Goal: Navigation & Orientation: Find specific page/section

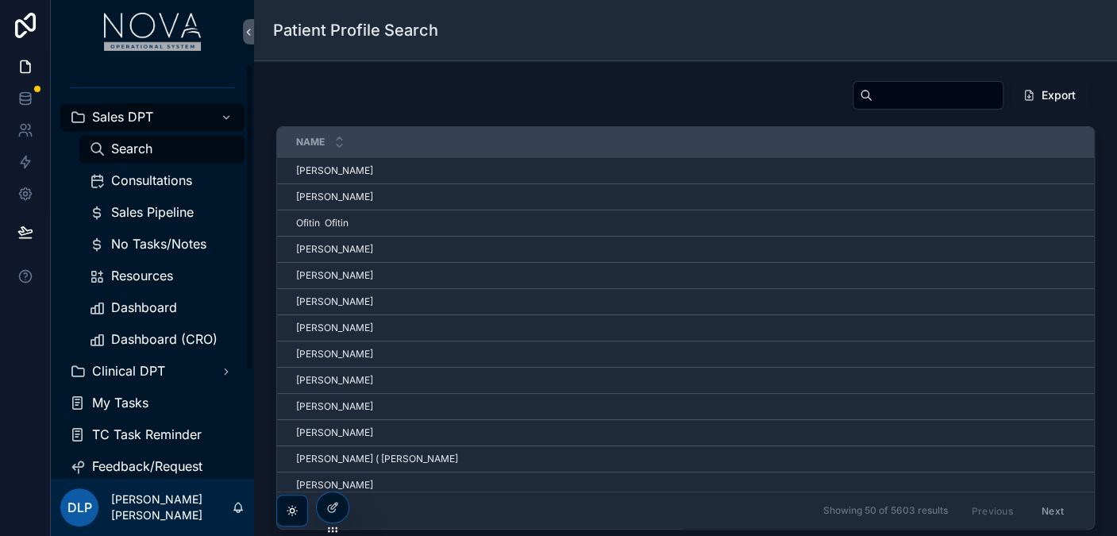
drag, startPoint x: 118, startPoint y: 310, endPoint x: 245, endPoint y: 264, distance: 134.9
click at [118, 310] on span "Dashboard" at bounding box center [144, 307] width 66 height 17
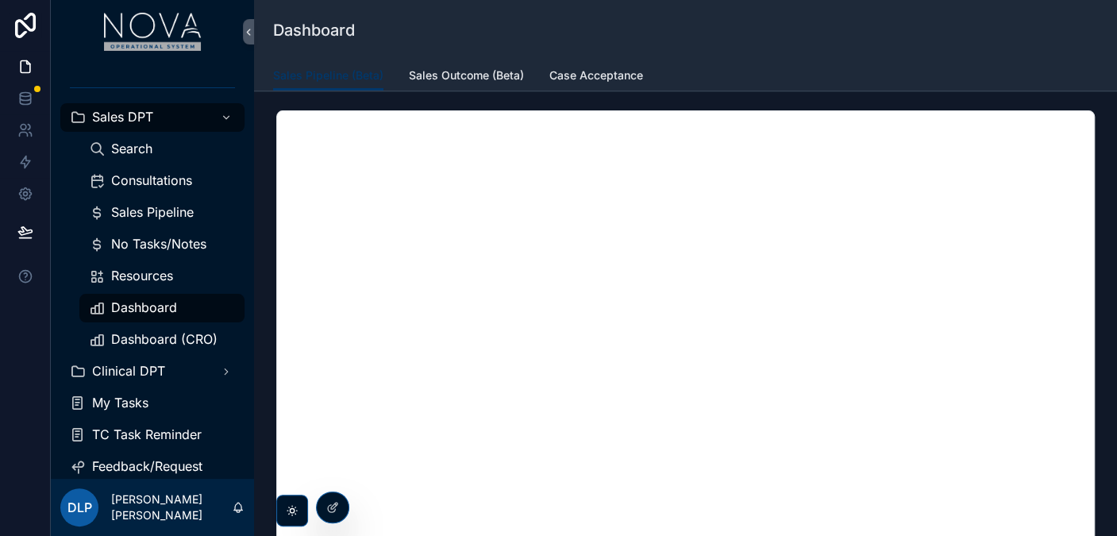
click at [492, 73] on span "Sales Outcome (Beta)" at bounding box center [466, 75] width 115 height 16
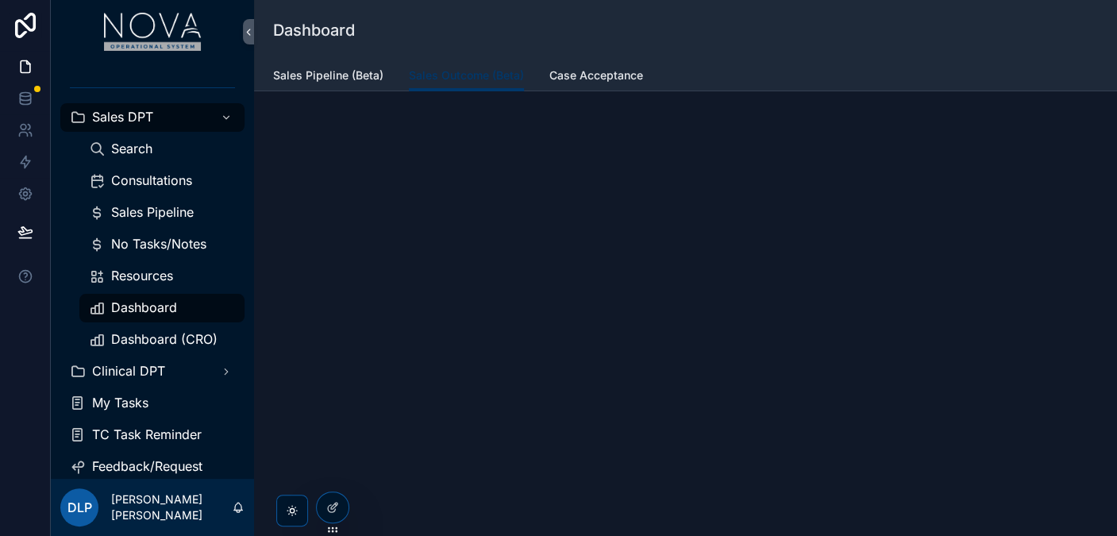
click at [316, 78] on span "Sales Pipeline (Beta)" at bounding box center [328, 75] width 110 height 16
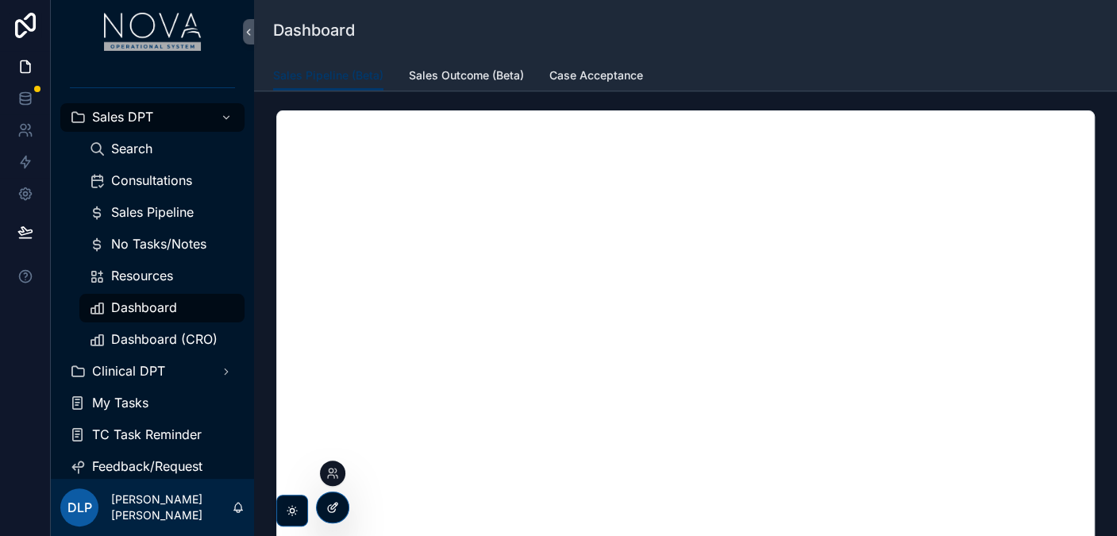
click at [331, 511] on icon at bounding box center [332, 507] width 13 height 13
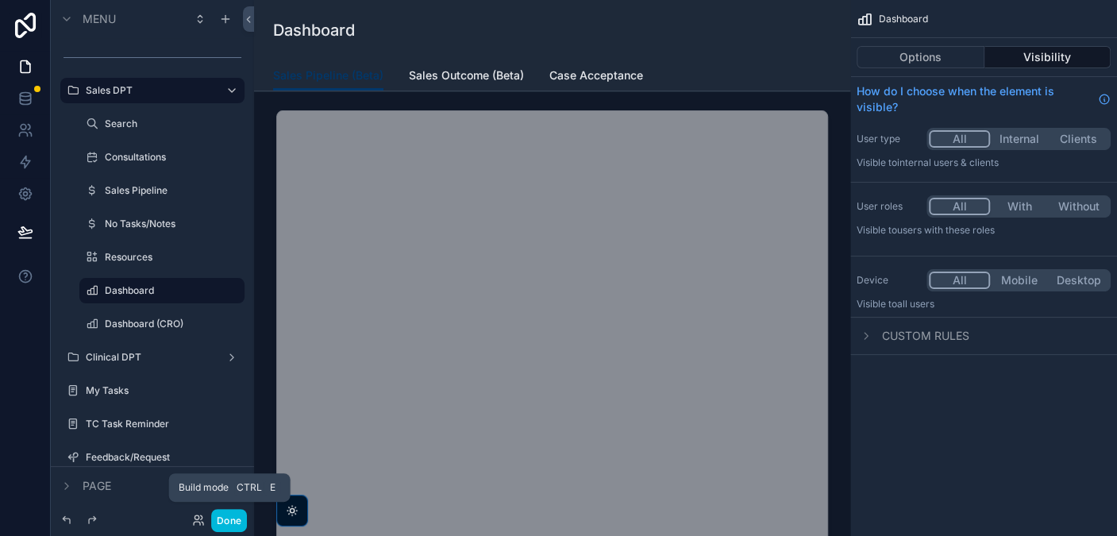
drag, startPoint x: 226, startPoint y: 520, endPoint x: 222, endPoint y: 536, distance: 16.4
click at [226, 520] on button "Done" at bounding box center [229, 520] width 36 height 23
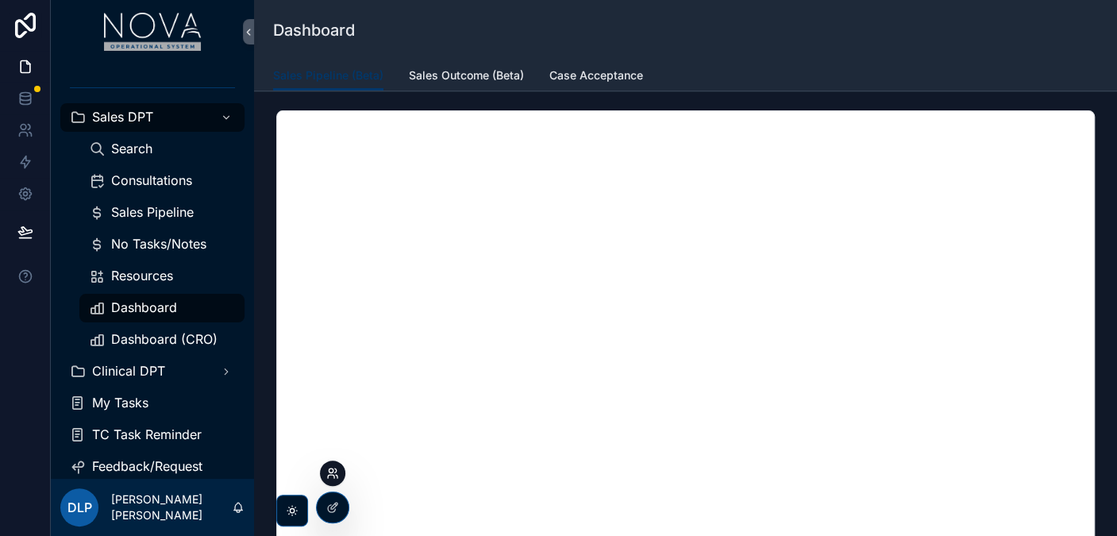
click at [330, 470] on icon at bounding box center [332, 473] width 13 height 13
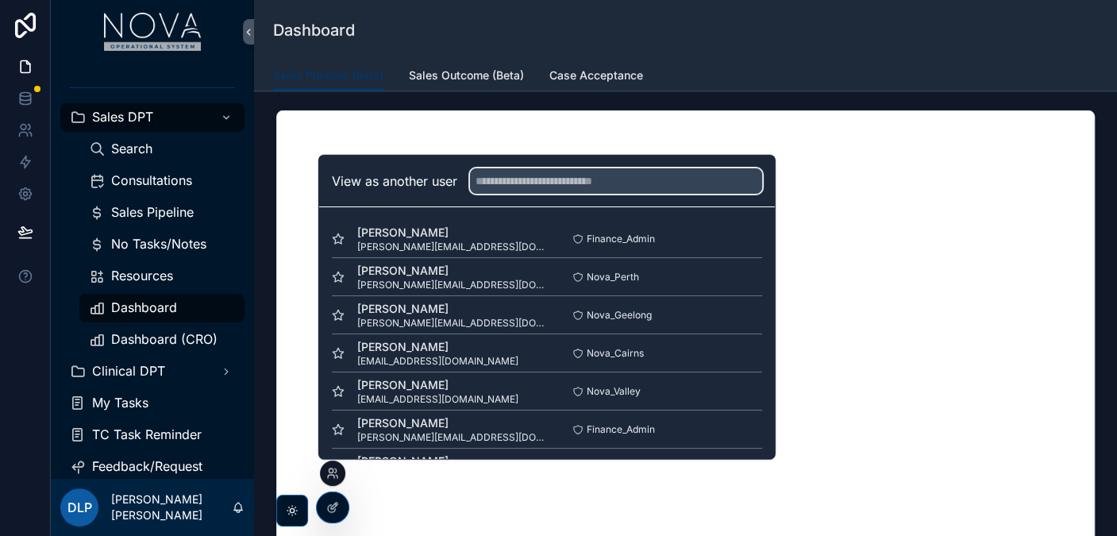
click at [654, 189] on input "text" at bounding box center [616, 180] width 292 height 25
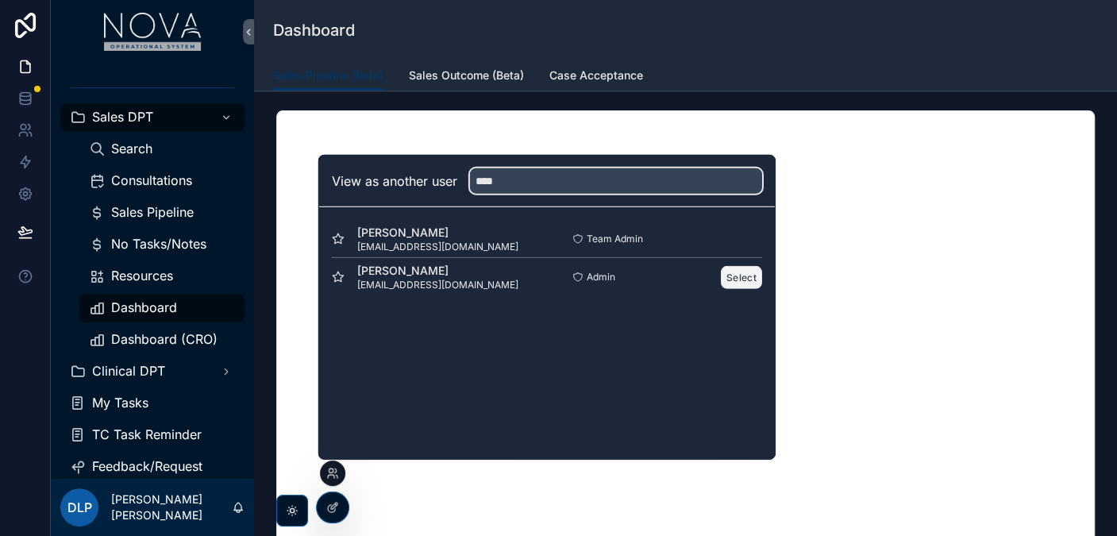
type input "****"
click at [746, 287] on button "Select" at bounding box center [741, 276] width 41 height 23
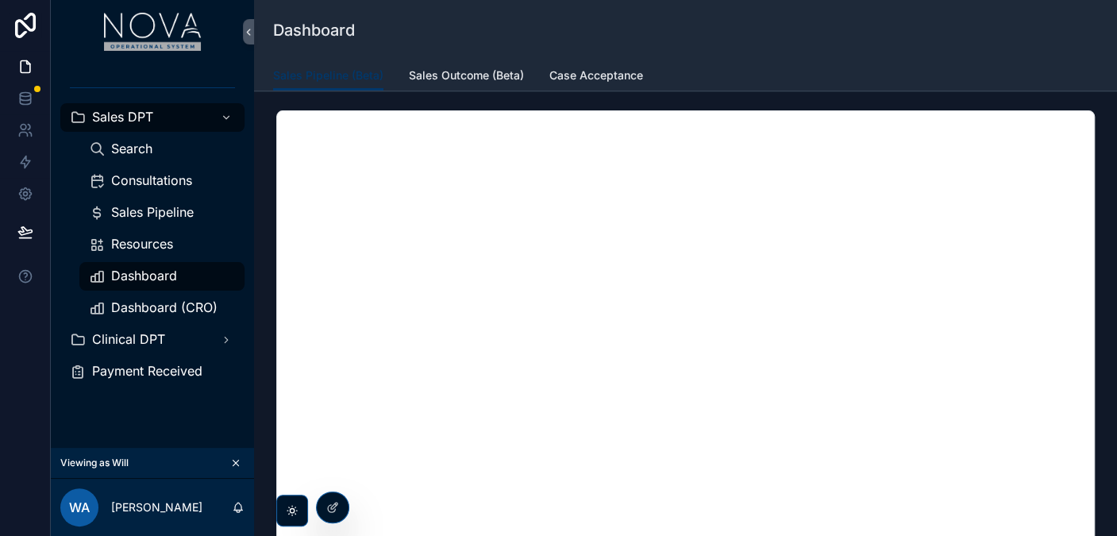
click at [159, 277] on span "Dashboard" at bounding box center [144, 276] width 66 height 17
click at [501, 79] on span "Sales Outcome (Beta)" at bounding box center [466, 75] width 115 height 16
click at [570, 76] on span "Case Acceptance" at bounding box center [596, 75] width 94 height 16
click at [118, 302] on span "Dashboard (CRO)" at bounding box center [164, 307] width 106 height 17
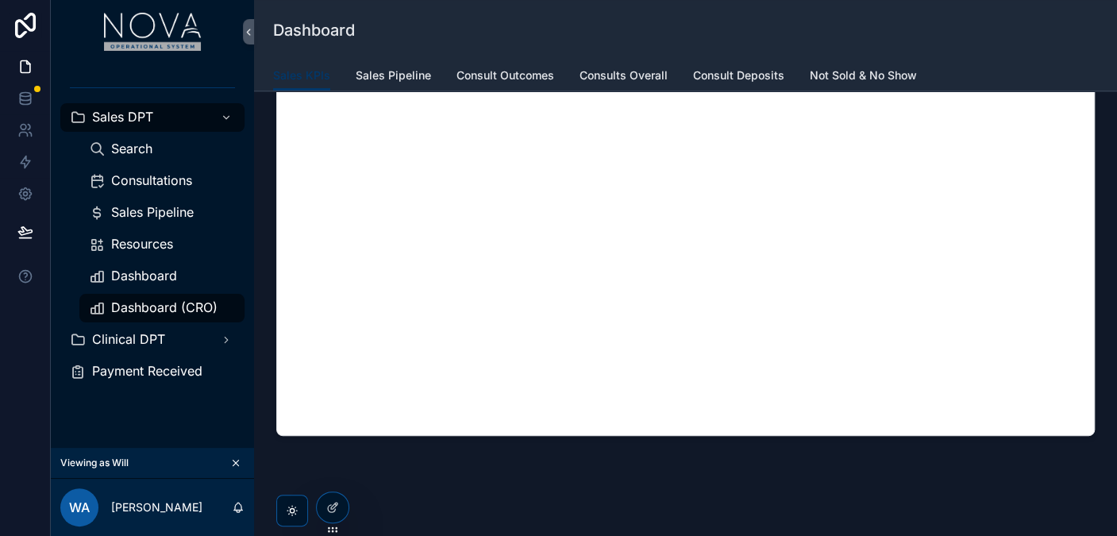
scroll to position [245, 0]
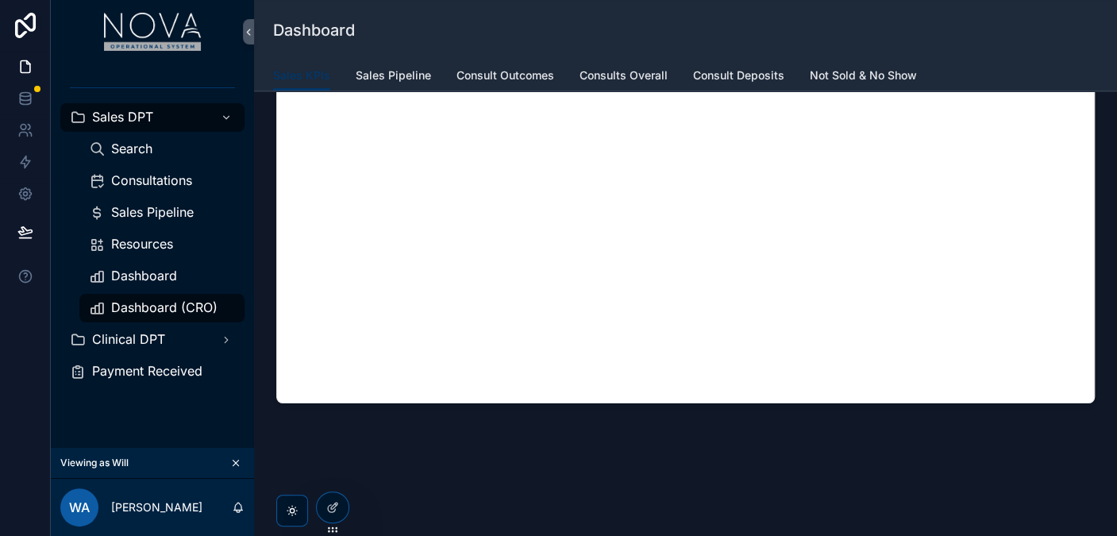
click at [406, 69] on span "Sales Pipeline" at bounding box center [393, 75] width 75 height 16
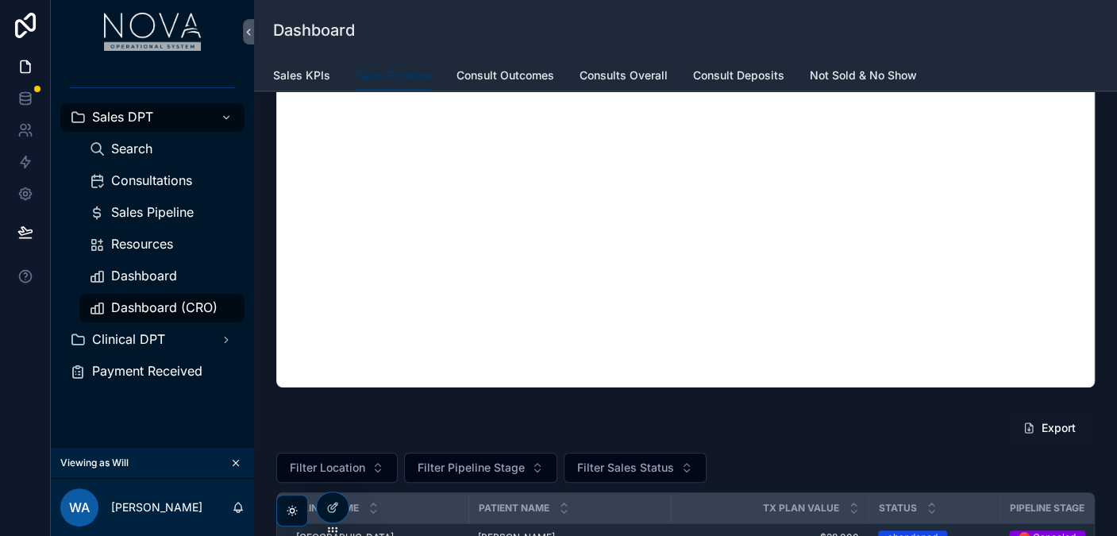
scroll to position [264, 0]
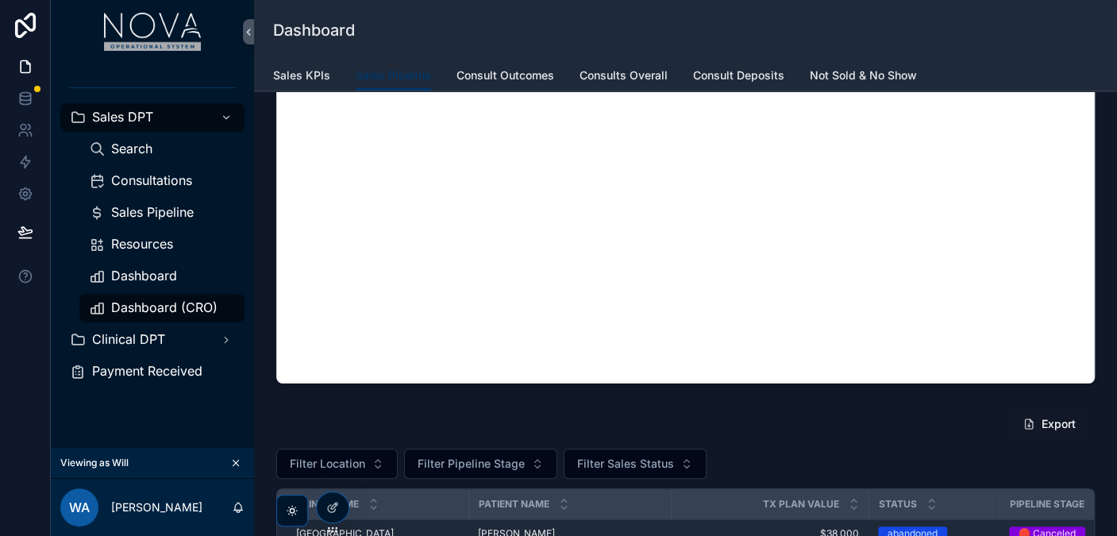
click at [509, 71] on span "Consult Outcomes" at bounding box center [506, 75] width 98 height 16
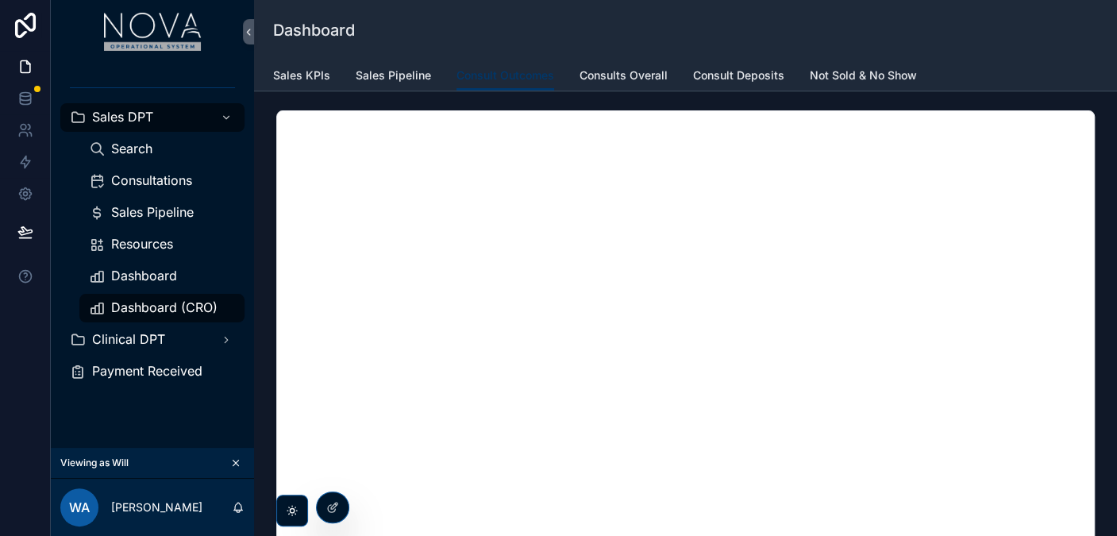
click at [644, 80] on span "Consults Overall" at bounding box center [624, 75] width 88 height 16
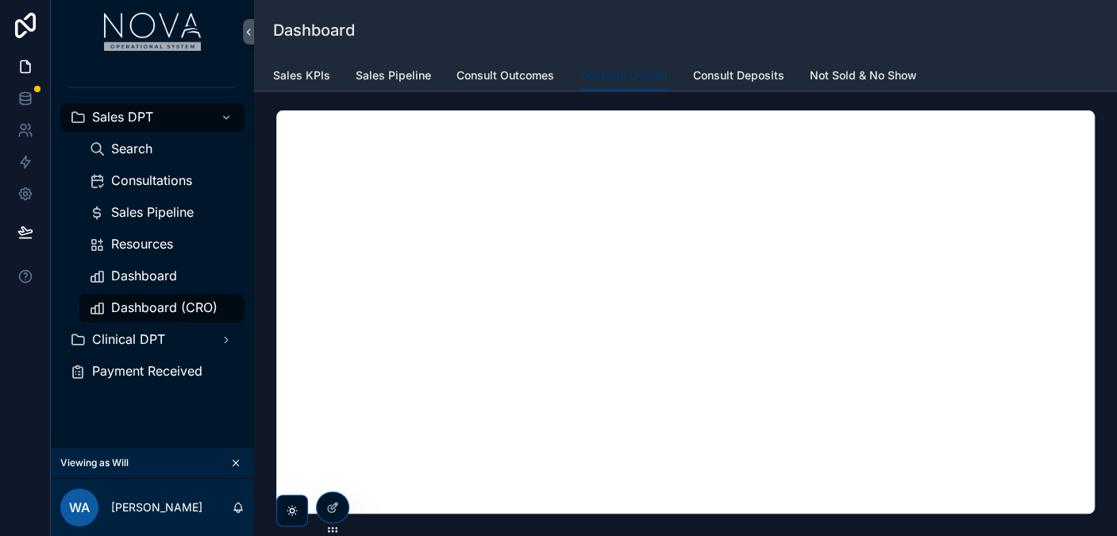
click at [736, 77] on span "Consult Deposits" at bounding box center [738, 75] width 91 height 16
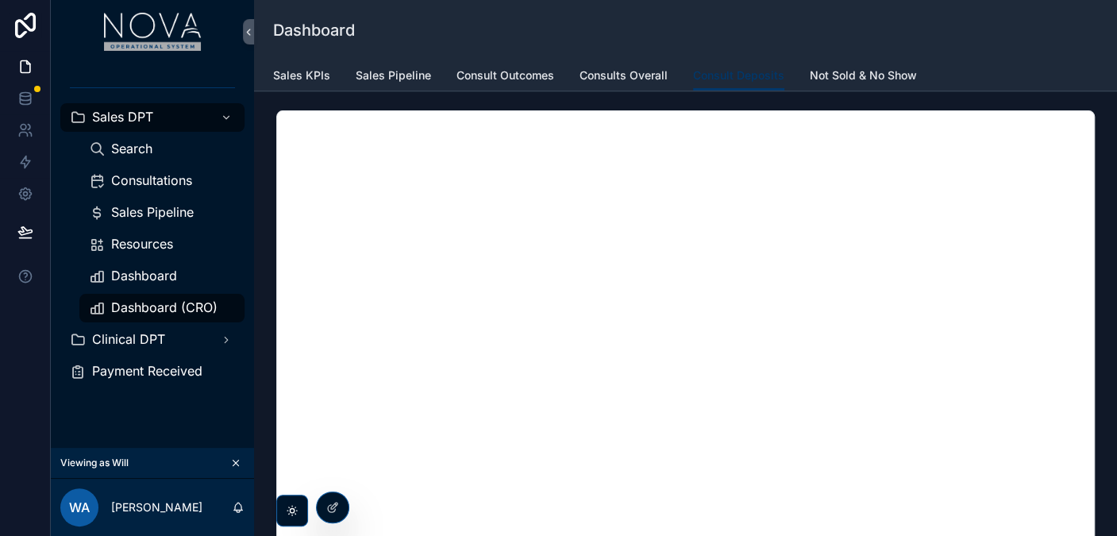
click at [850, 79] on span "Not Sold & No Show" at bounding box center [863, 75] width 107 height 16
click at [88, 421] on div "Sales DPT Search Consultations Sales Pipeline Resources Dashboard Dashboard (CR…" at bounding box center [152, 256] width 203 height 384
click at [134, 208] on span "Sales Pipeline" at bounding box center [152, 212] width 83 height 17
